Goal: Register for event/course

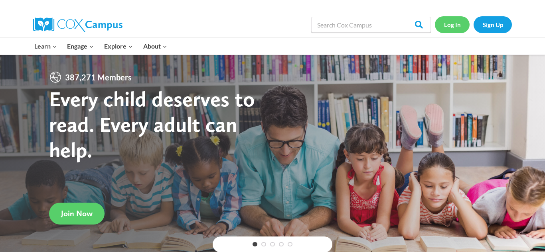
click at [451, 21] on link "Log In" at bounding box center [452, 24] width 35 height 16
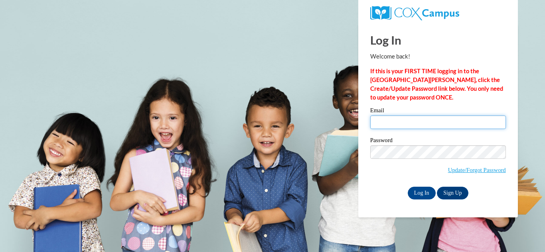
click at [417, 124] on input "Email" at bounding box center [438, 123] width 136 height 14
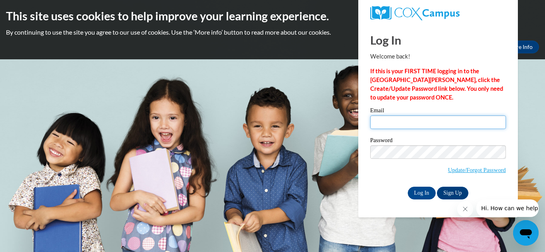
type input "[EMAIL_ADDRESS][DOMAIN_NAME]"
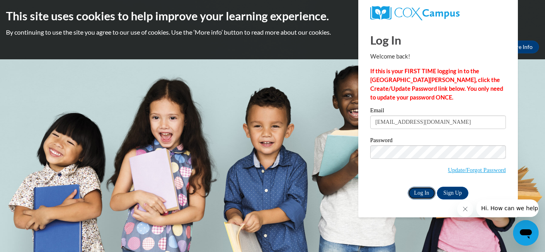
click at [416, 193] on input "Log In" at bounding box center [422, 193] width 28 height 13
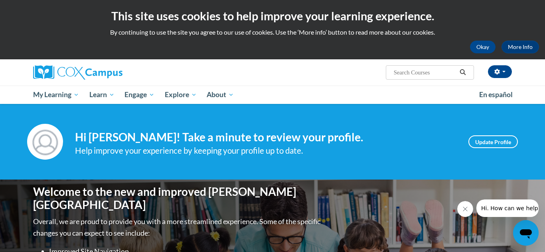
click at [292, 69] on div "Brenda Harris (America/New_York UTC-04:00) My Profile Inbox My Transcripts Log …" at bounding box center [354, 69] width 327 height 20
click at [411, 69] on input "Search..." at bounding box center [425, 73] width 64 height 10
type input "Rhyme with Me"
click at [465, 73] on icon "Search" at bounding box center [462, 72] width 7 height 6
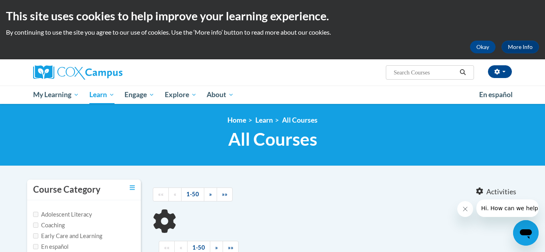
type input "Rhyme with Me"
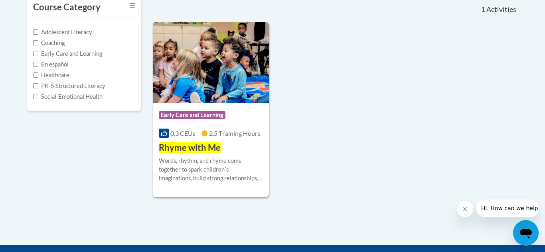
scroll to position [185, 0]
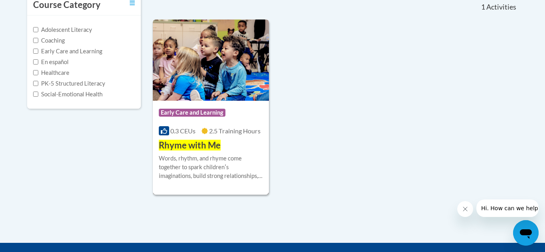
click at [191, 147] on span "Rhyme with Me" at bounding box center [190, 145] width 62 height 11
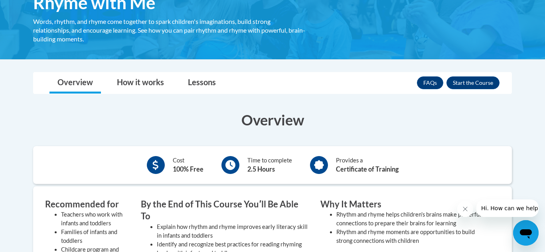
scroll to position [148, 0]
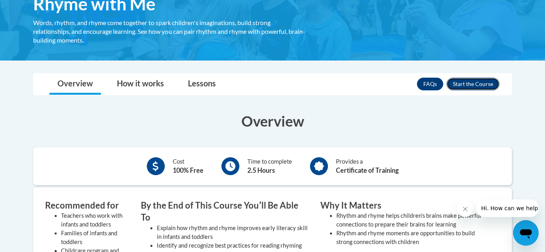
click at [466, 86] on button "Enroll" at bounding box center [472, 84] width 53 height 13
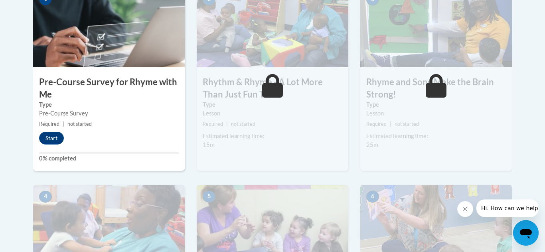
scroll to position [283, 0]
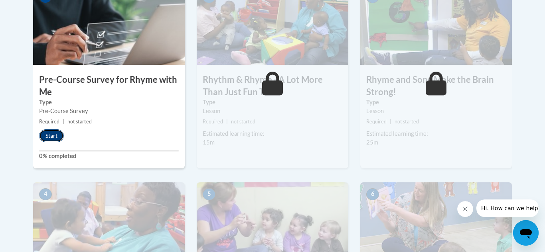
click at [55, 136] on button "Start" at bounding box center [51, 136] width 25 height 13
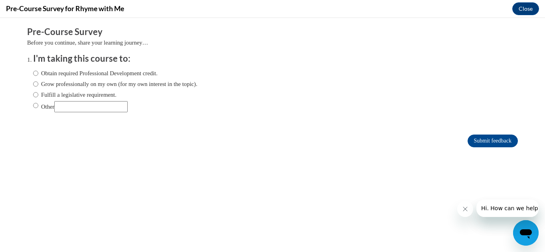
scroll to position [0, 0]
click at [38, 84] on label "Grow professionally on my own (for my own interest in the topic)." at bounding box center [115, 84] width 164 height 9
click at [38, 84] on input "Grow professionally on my own (for my own interest in the topic)." at bounding box center [35, 84] width 5 height 9
radio input "true"
click at [493, 140] on input "Submit feedback" at bounding box center [492, 141] width 50 height 13
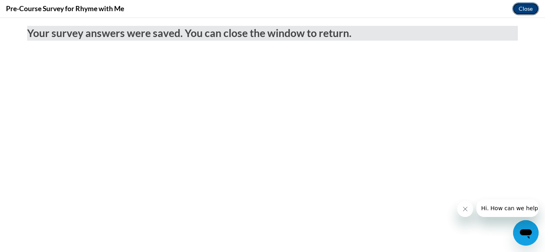
click at [527, 8] on button "Close" at bounding box center [525, 8] width 27 height 13
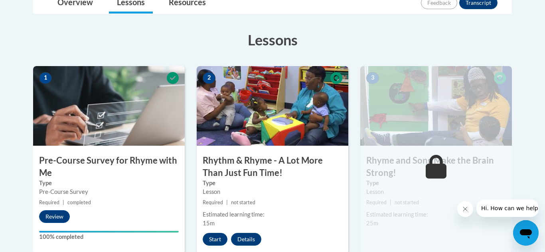
scroll to position [202, 0]
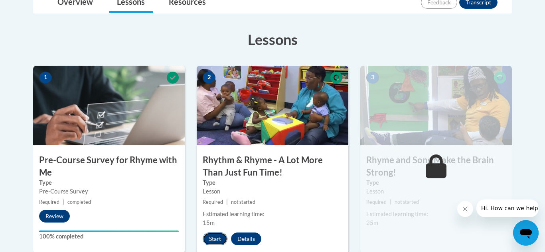
click at [211, 238] on button "Start" at bounding box center [215, 239] width 25 height 13
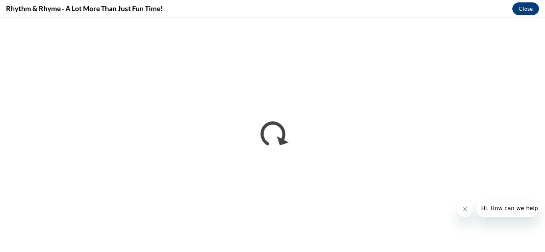
scroll to position [0, 0]
